Goal: Information Seeking & Learning: Learn about a topic

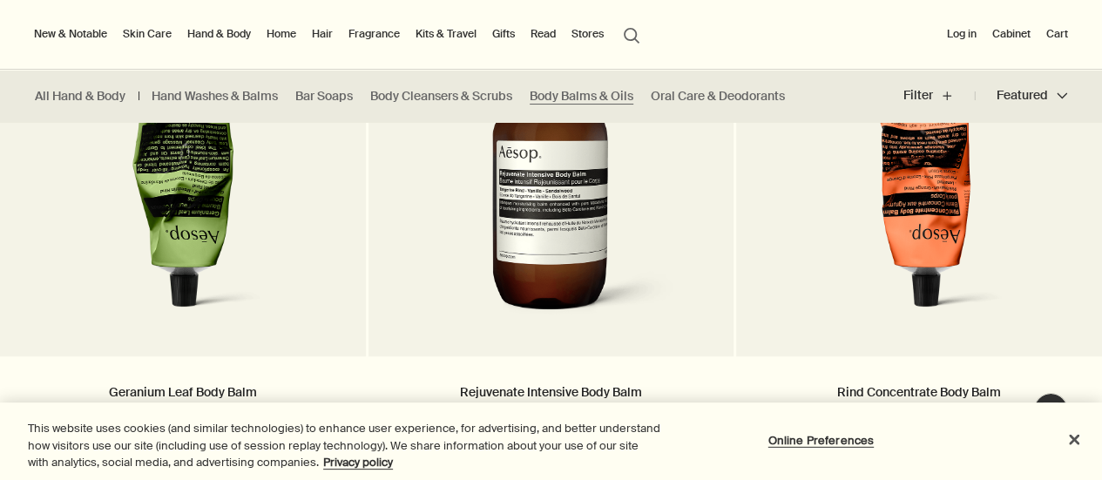
scroll to position [573, 0]
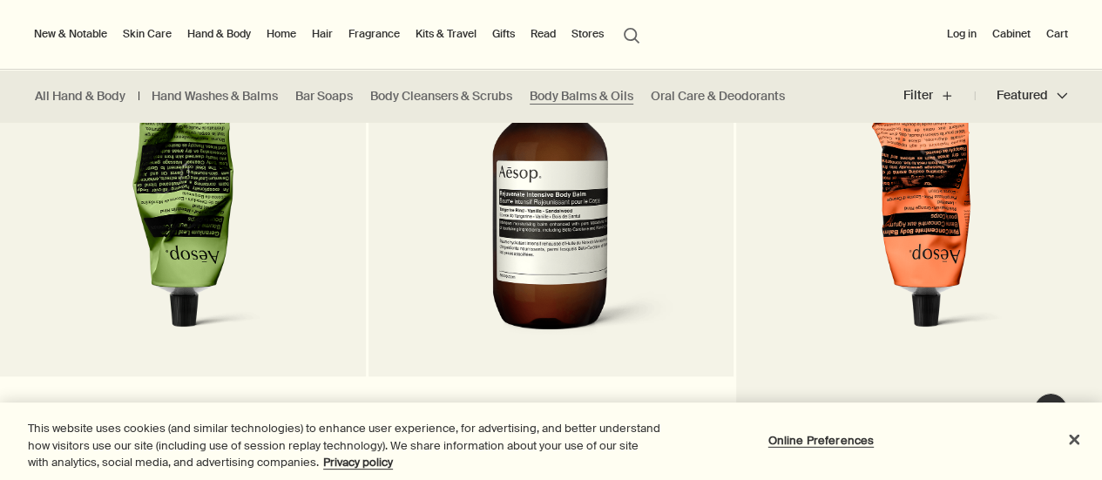
click at [930, 148] on img at bounding box center [919, 189] width 280 height 322
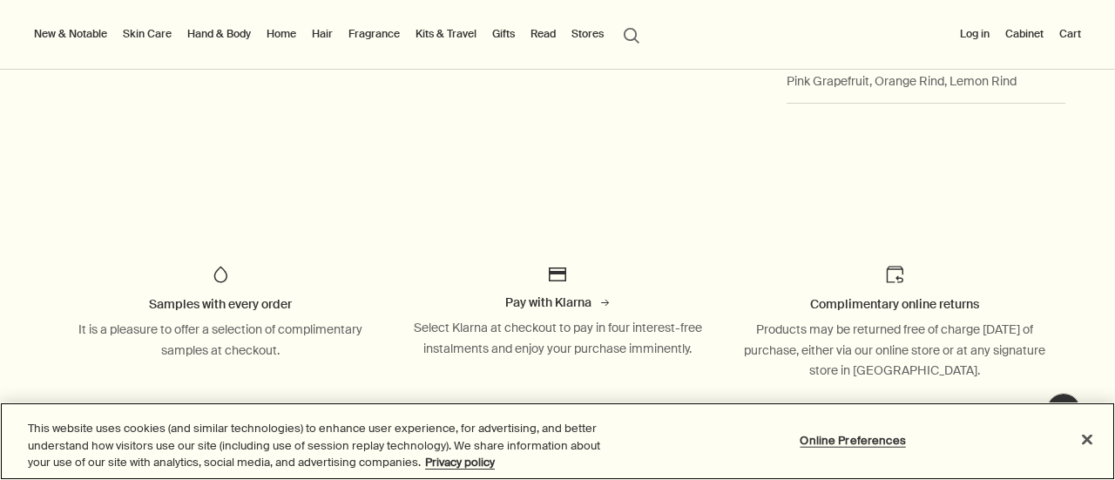
scroll to position [887, 0]
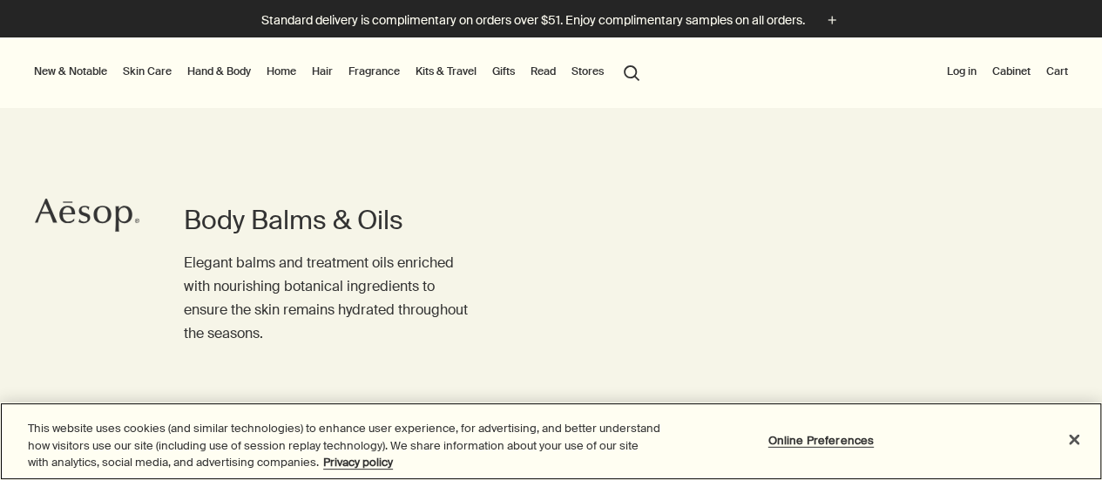
scroll to position [573, 0]
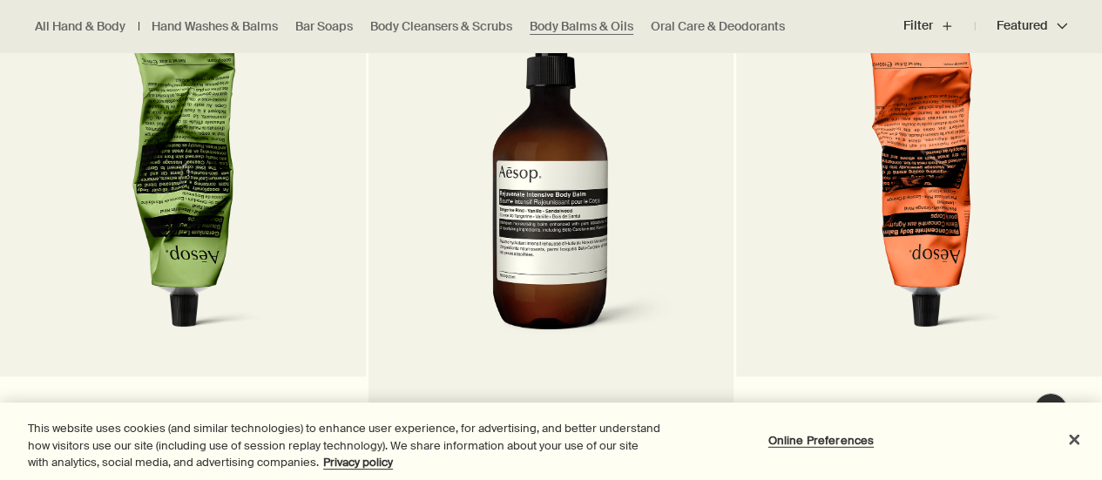
click at [546, 172] on img at bounding box center [551, 189] width 260 height 322
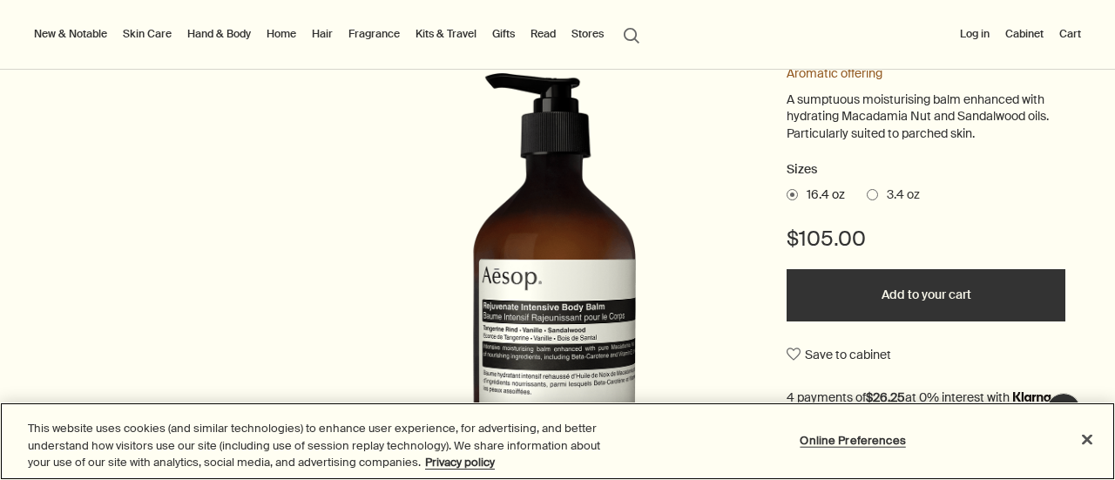
scroll to position [221, 0]
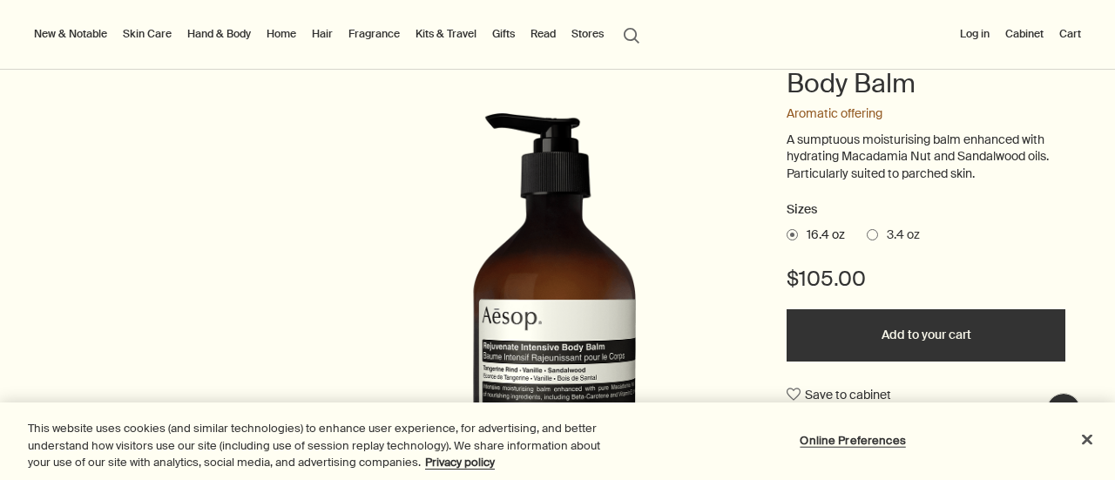
click at [878, 227] on span "3.4 oz" at bounding box center [899, 234] width 42 height 17
click at [866, 227] on input "3.4 oz" at bounding box center [866, 231] width 0 height 11
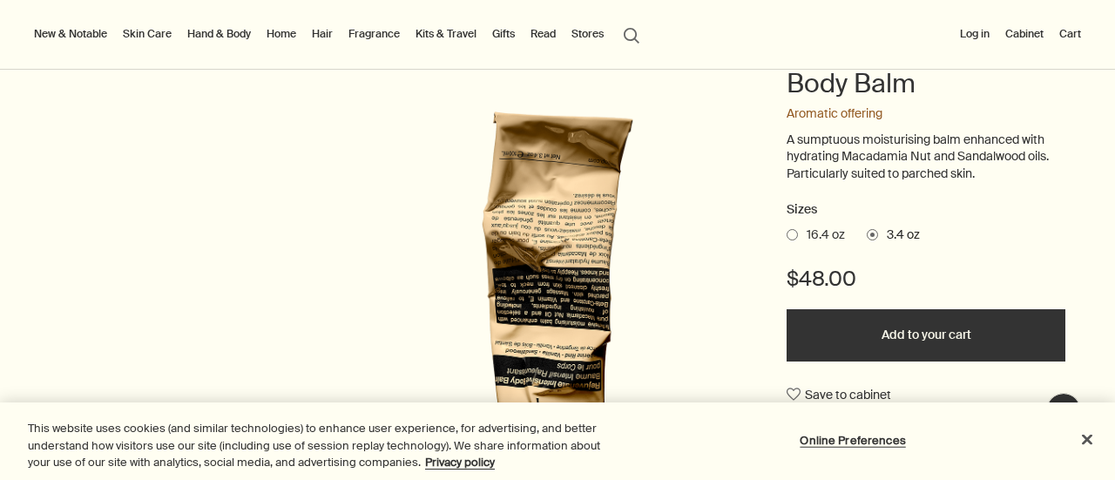
click at [821, 232] on span "16.4 oz" at bounding box center [821, 234] width 47 height 17
click at [786, 232] on input "16.4 oz" at bounding box center [786, 231] width 0 height 11
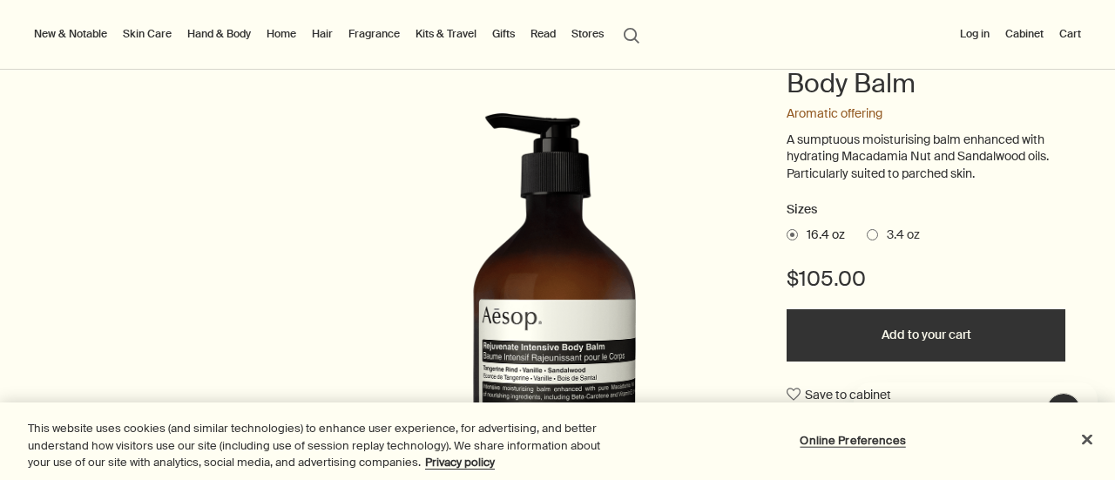
scroll to position [0, 0]
click at [892, 231] on span "3.4 oz" at bounding box center [899, 234] width 42 height 17
click at [866, 231] on input "3.4 oz" at bounding box center [866, 231] width 0 height 11
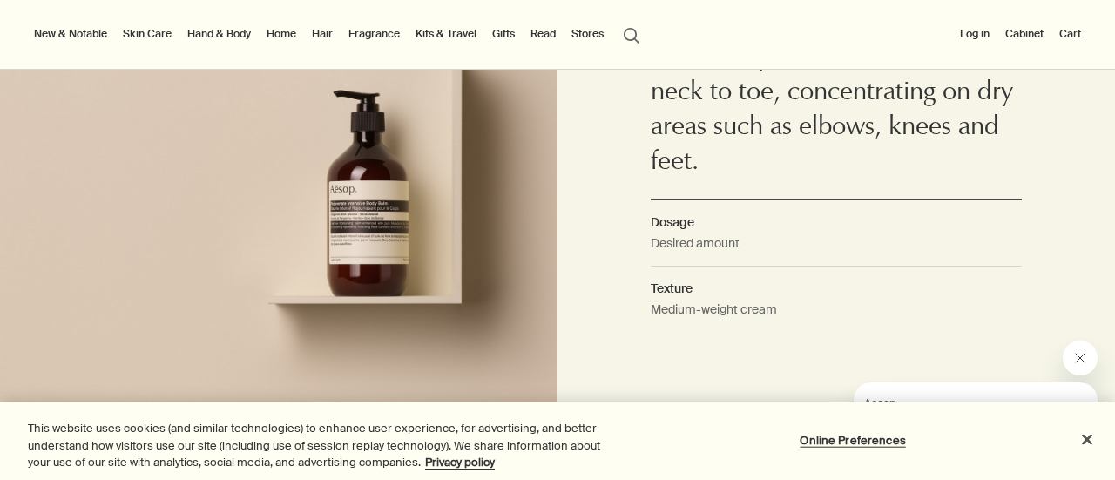
scroll to position [1412, 0]
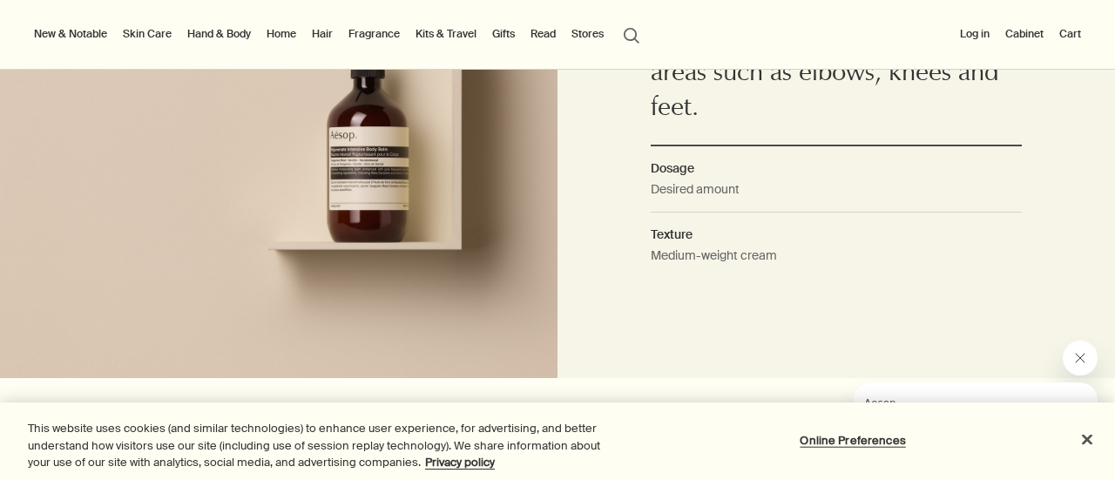
click at [716, 184] on dd "Desired amount" at bounding box center [836, 195] width 372 height 32
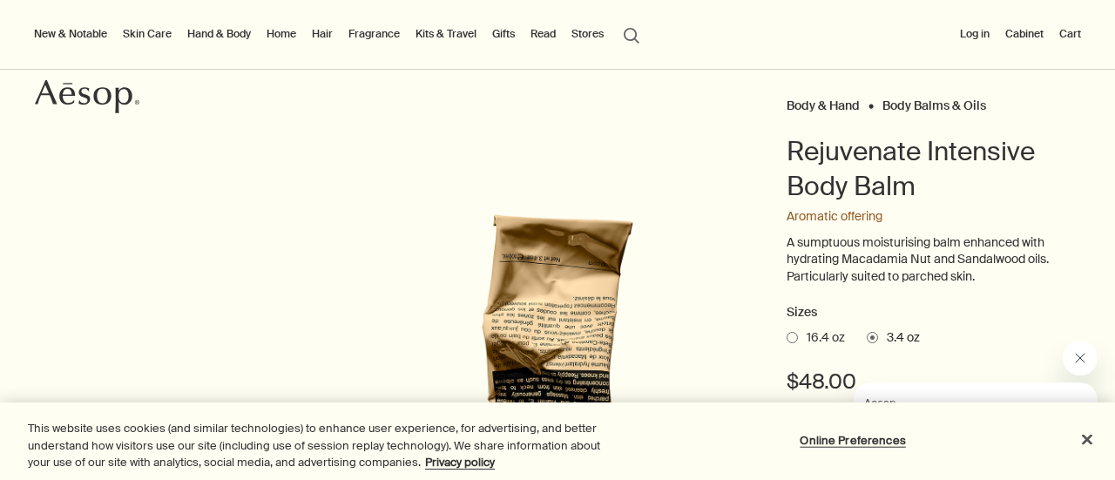
scroll to position [0, 0]
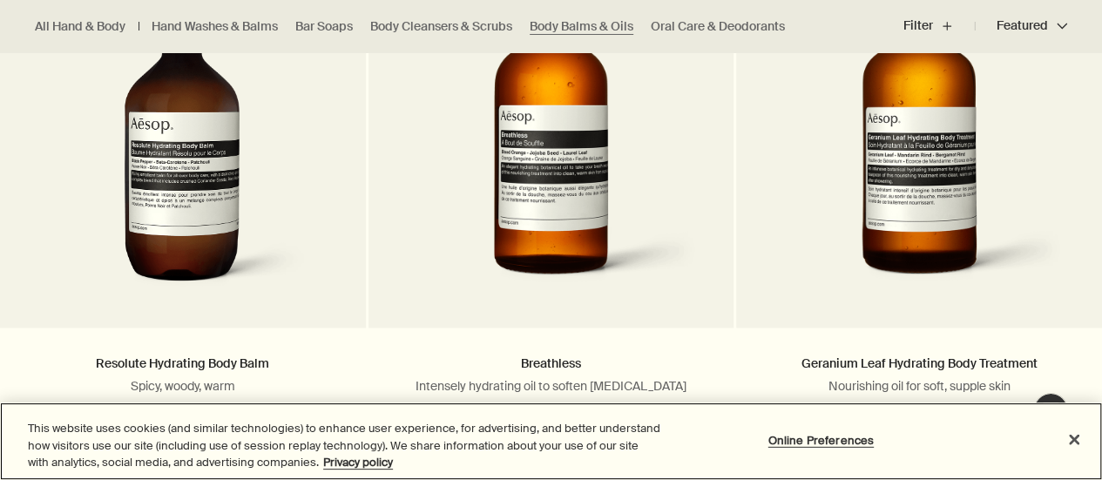
scroll to position [1352, 0]
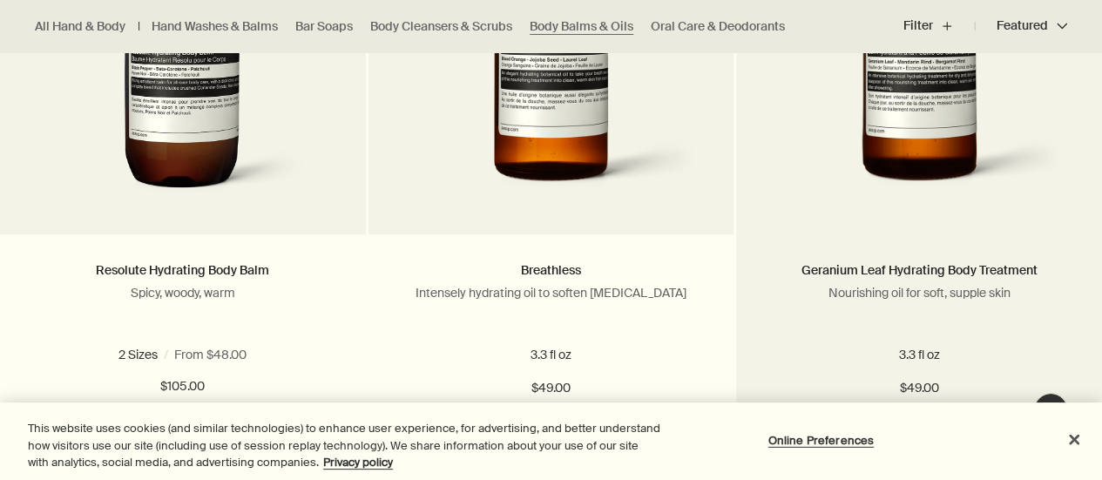
click at [960, 103] on img at bounding box center [918, 48] width 313 height 319
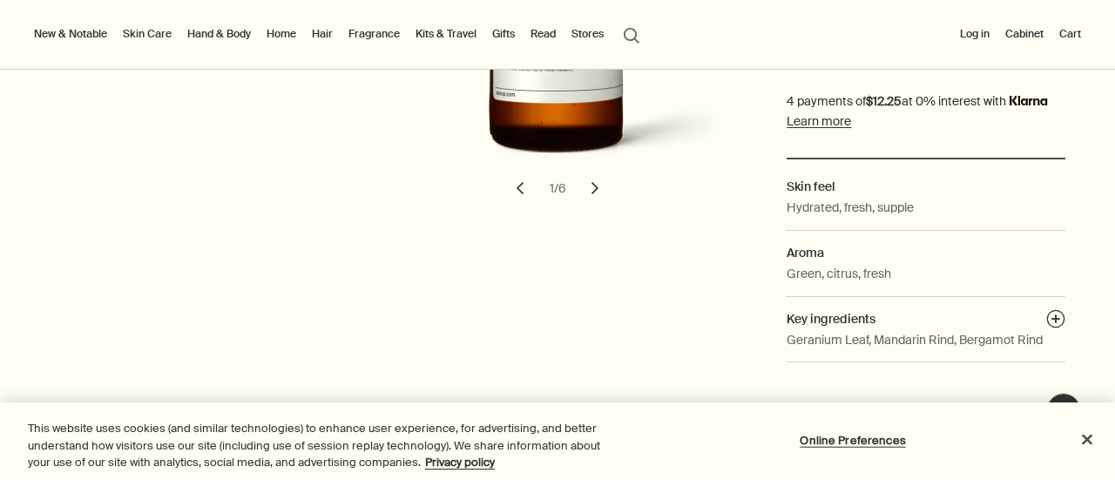
scroll to position [395, 0]
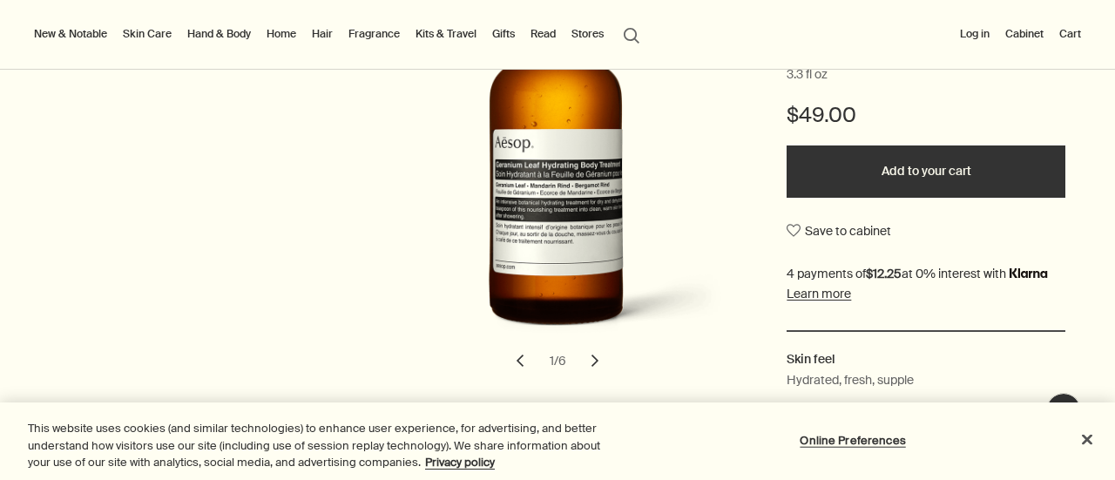
click at [588, 361] on button "chevron" at bounding box center [595, 360] width 38 height 38
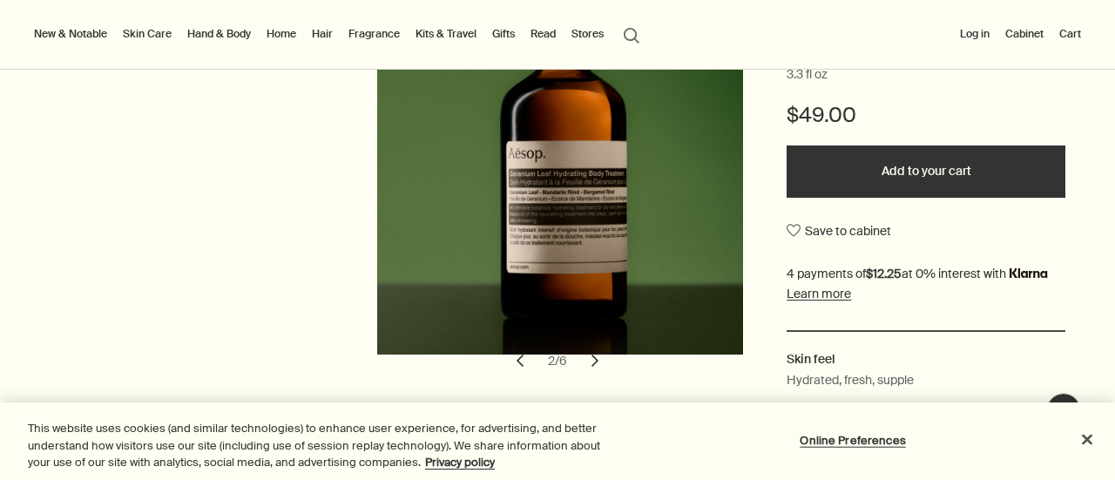
click at [589, 361] on button "chevron" at bounding box center [595, 360] width 38 height 38
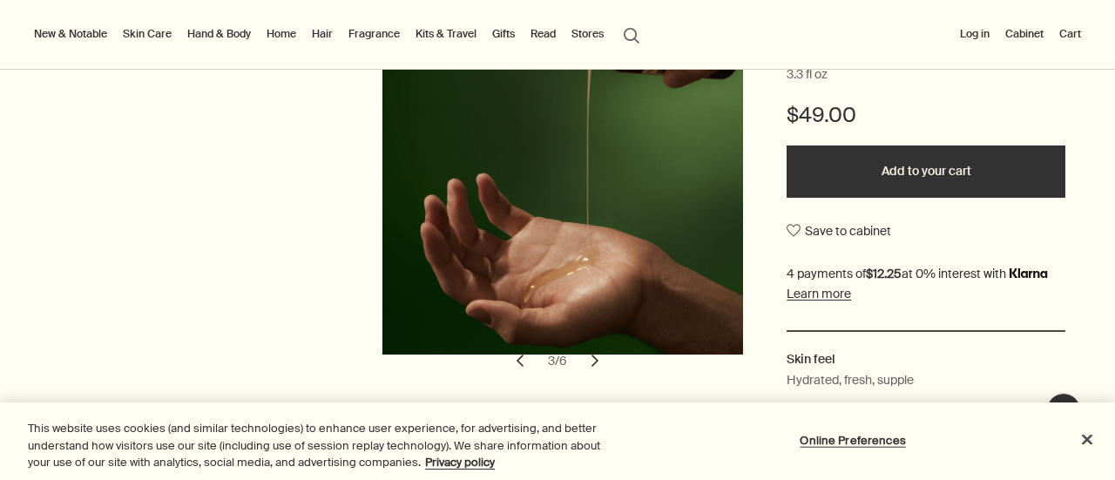
click at [589, 361] on button "chevron" at bounding box center [595, 360] width 38 height 38
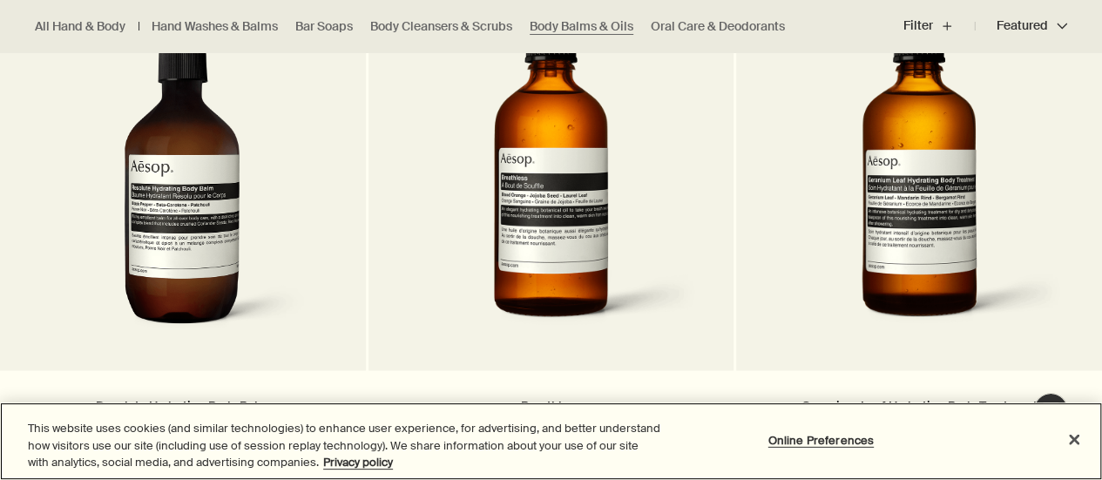
scroll to position [1336, 0]
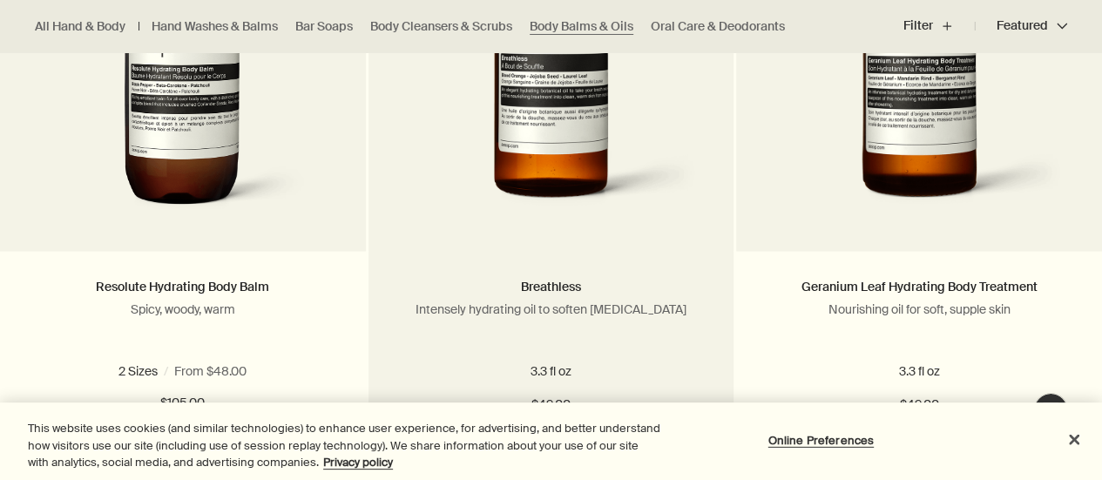
click at [556, 86] on img at bounding box center [550, 65] width 313 height 319
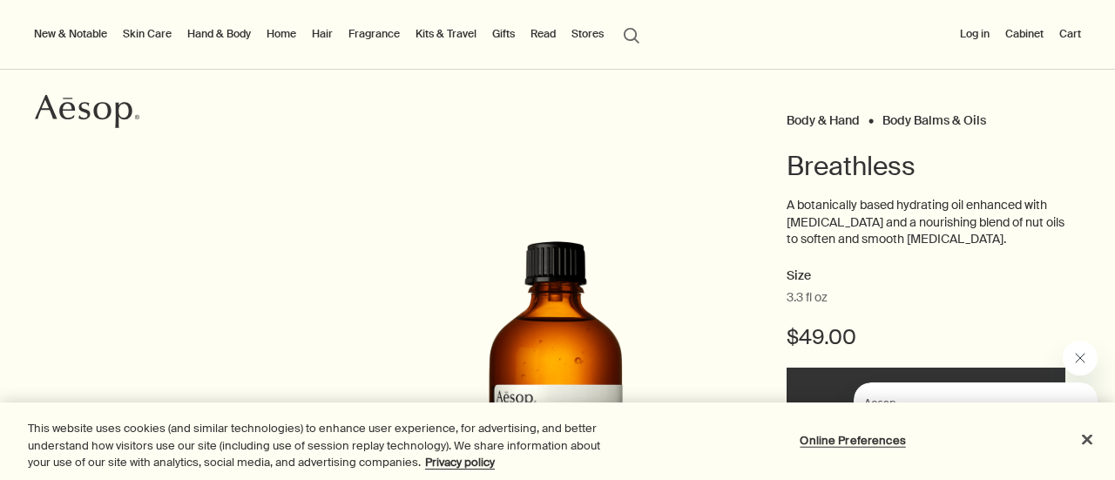
click at [212, 27] on link "Hand & Body" at bounding box center [219, 34] width 71 height 21
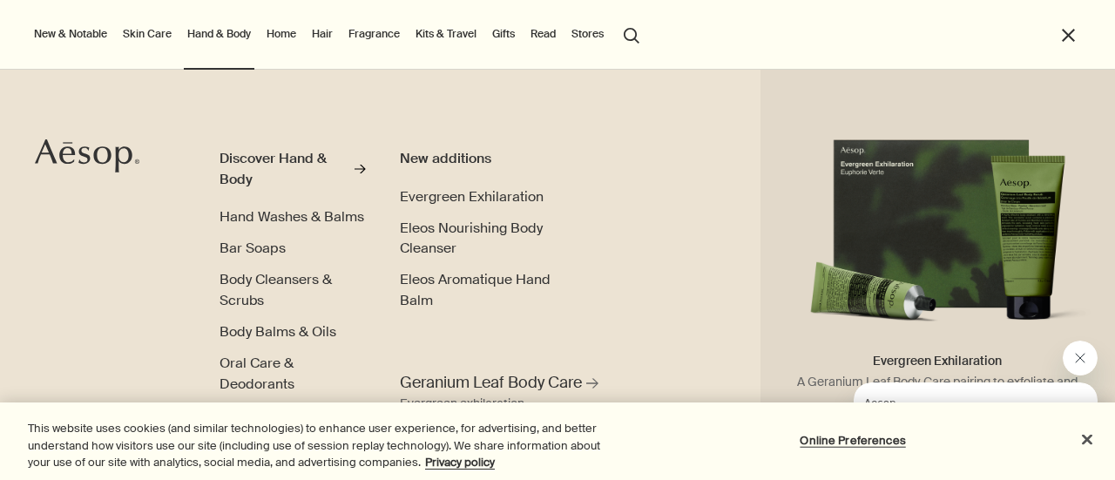
click at [491, 192] on span "Evergreen Exhilaration" at bounding box center [472, 196] width 144 height 18
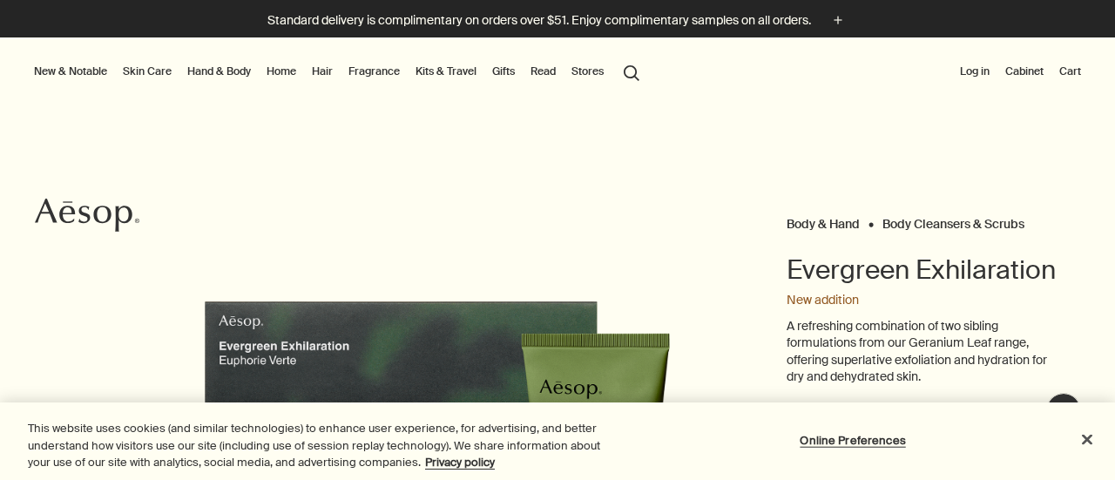
click at [1102, 117] on html "Skip to main content Standard delivery is complimentary on orders over $51. Enj…" at bounding box center [557, 240] width 1115 height 480
click at [152, 64] on link "Skin Care" at bounding box center [147, 71] width 56 height 21
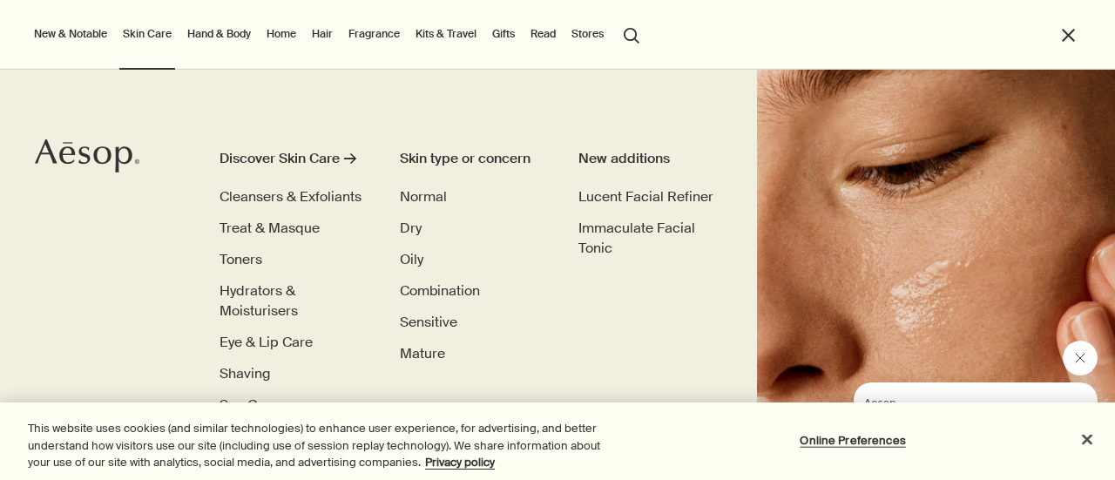
click at [407, 224] on span "Dry" at bounding box center [411, 228] width 22 height 18
